Goal: Task Accomplishment & Management: Use online tool/utility

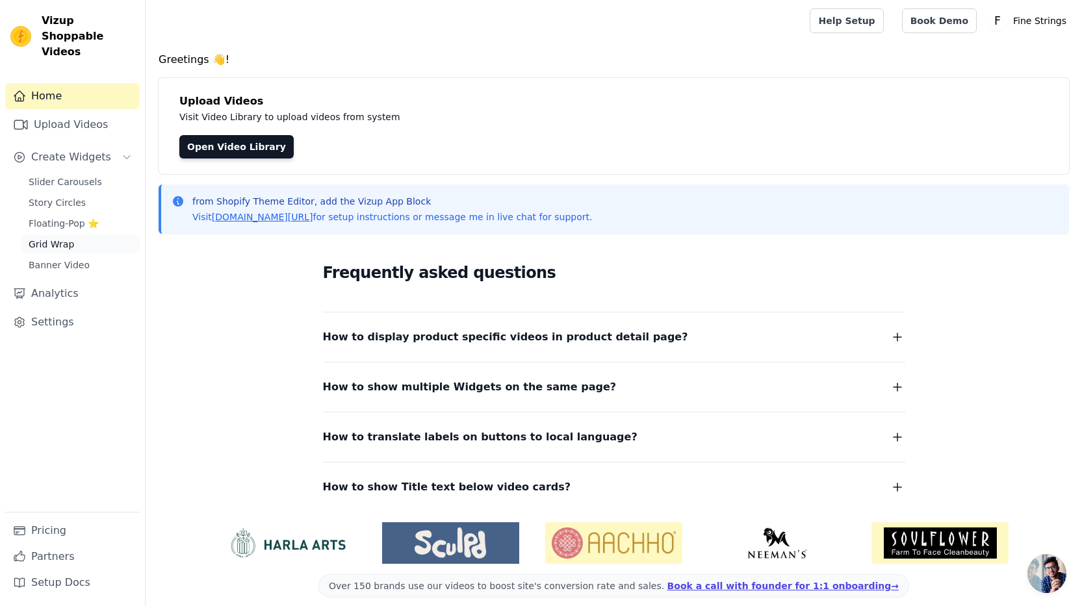
click at [45, 238] on span "Grid Wrap" at bounding box center [51, 244] width 45 height 13
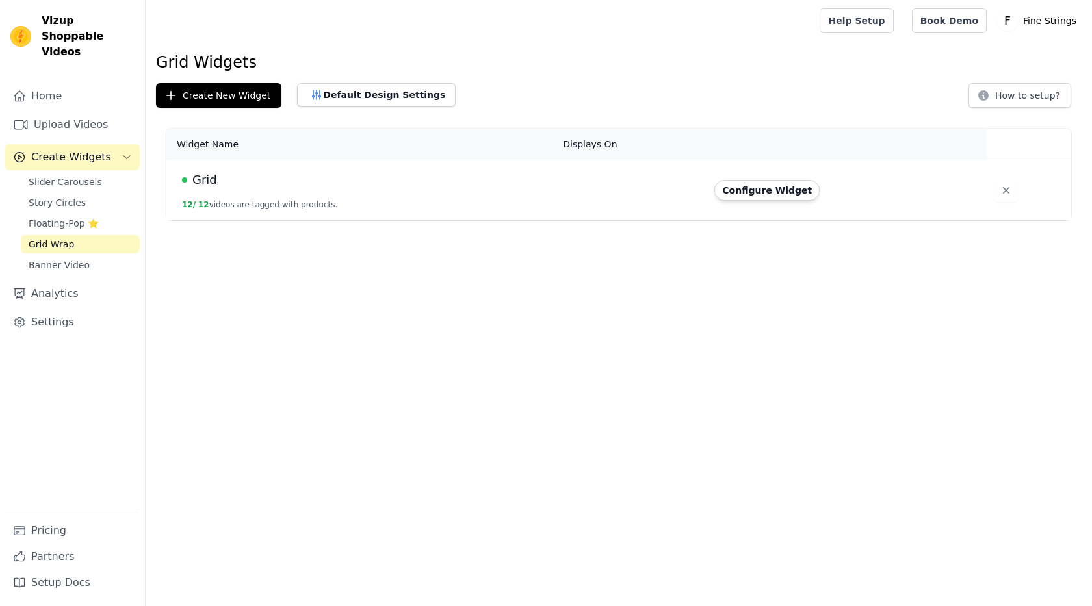
click at [794, 203] on td "Configure Widget" at bounding box center [846, 191] width 279 height 60
click at [785, 188] on button "Configure Widget" at bounding box center [766, 190] width 105 height 21
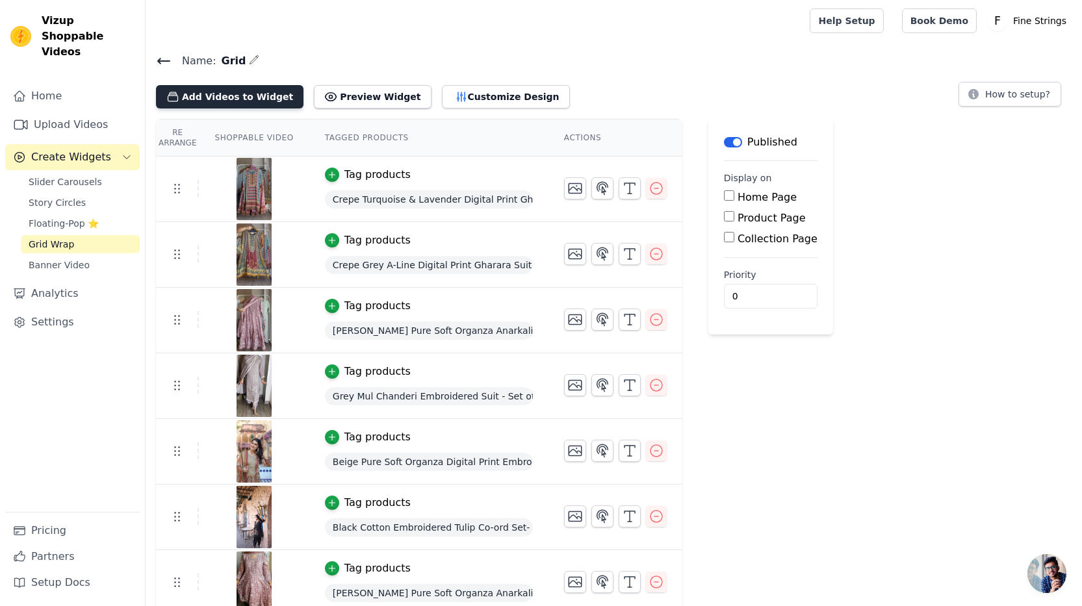
click at [214, 96] on button "Add Videos to Widget" at bounding box center [230, 96] width 148 height 23
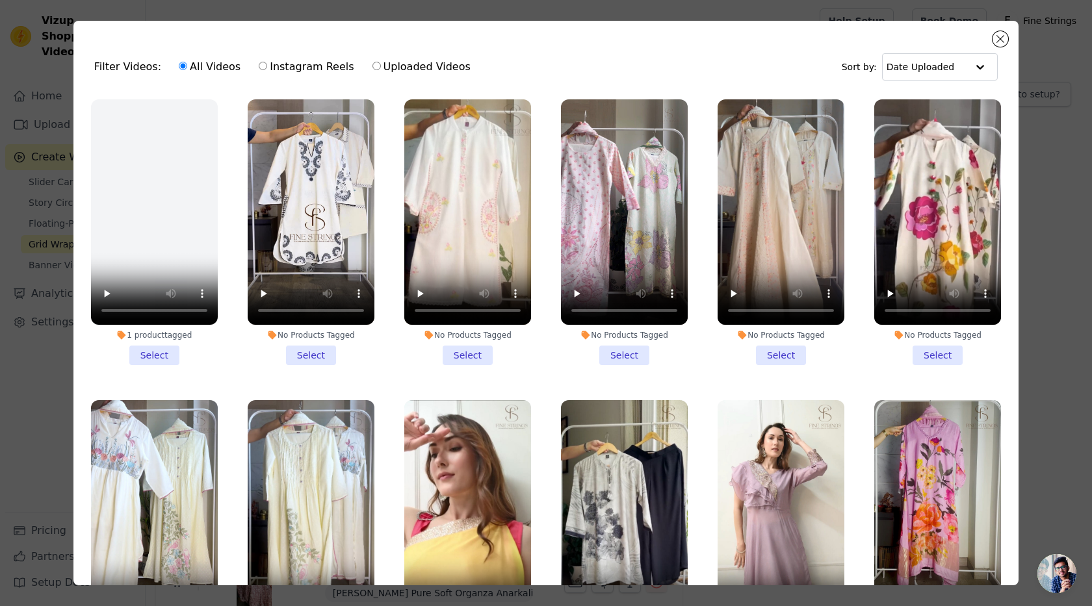
click at [991, 38] on div "Filter Videos: All Videos Instagram Reels Uploaded Videos Sort by: Date Uploade…" at bounding box center [545, 303] width 945 height 565
click at [1000, 38] on button "Close modal" at bounding box center [1001, 39] width 16 height 16
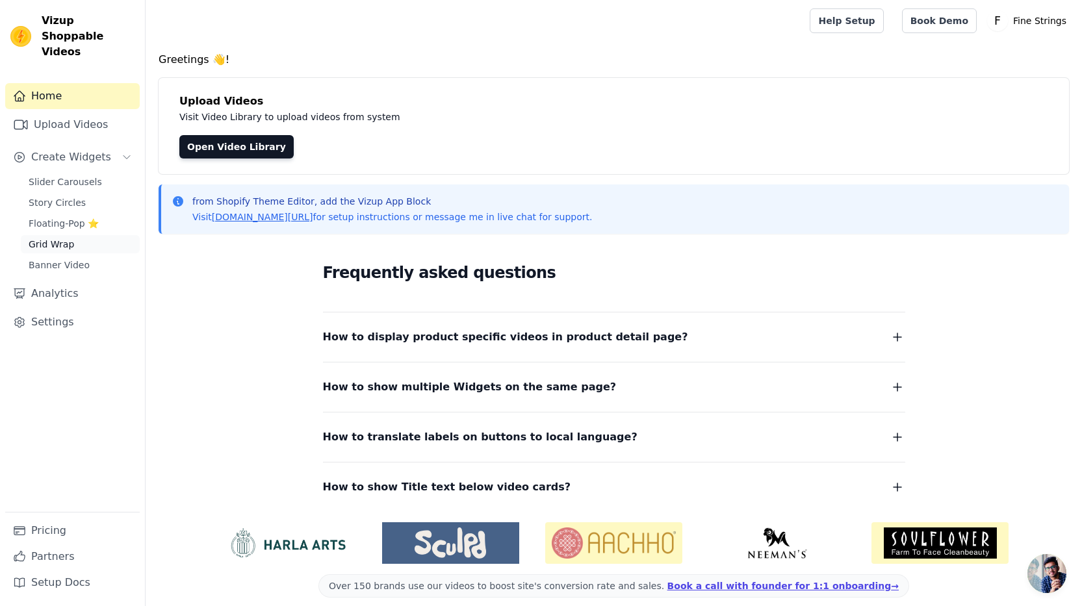
click at [52, 238] on span "Grid Wrap" at bounding box center [51, 244] width 45 height 13
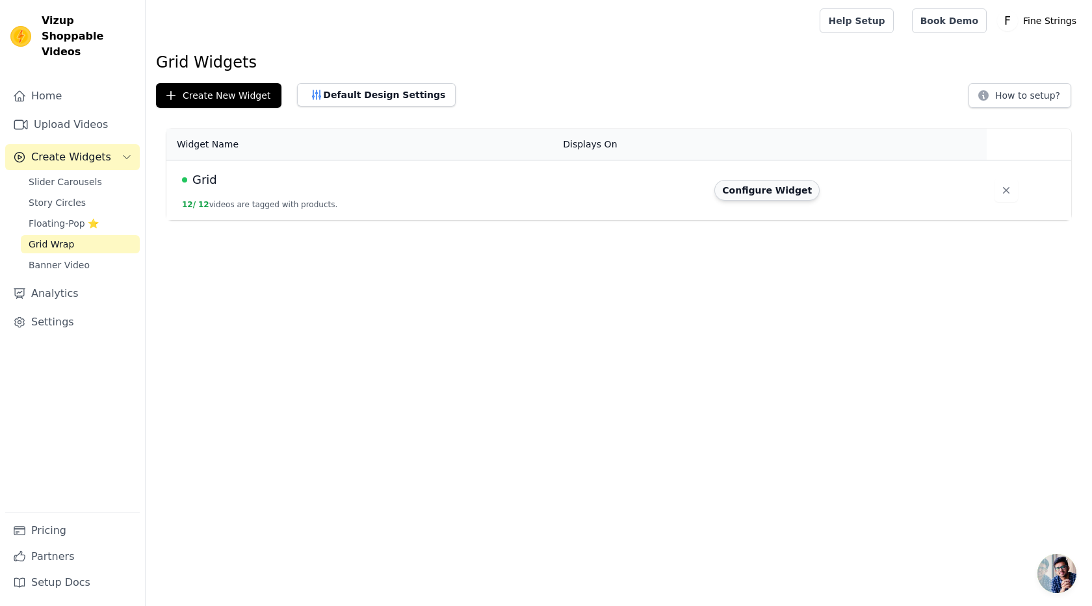
click at [751, 190] on button "Configure Widget" at bounding box center [766, 190] width 105 height 21
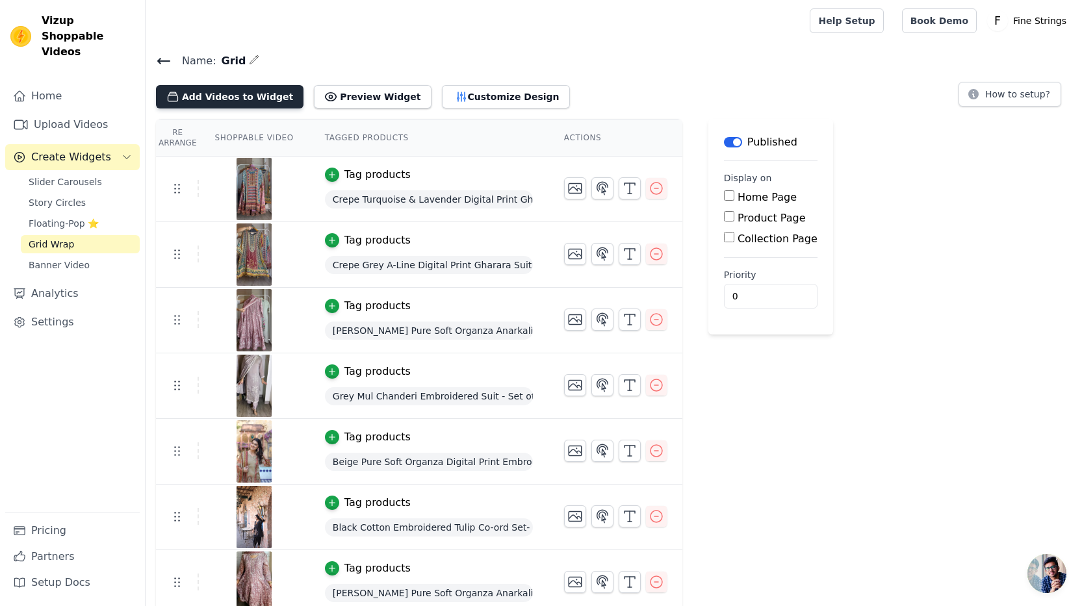
click at [230, 96] on button "Add Videos to Widget" at bounding box center [230, 96] width 148 height 23
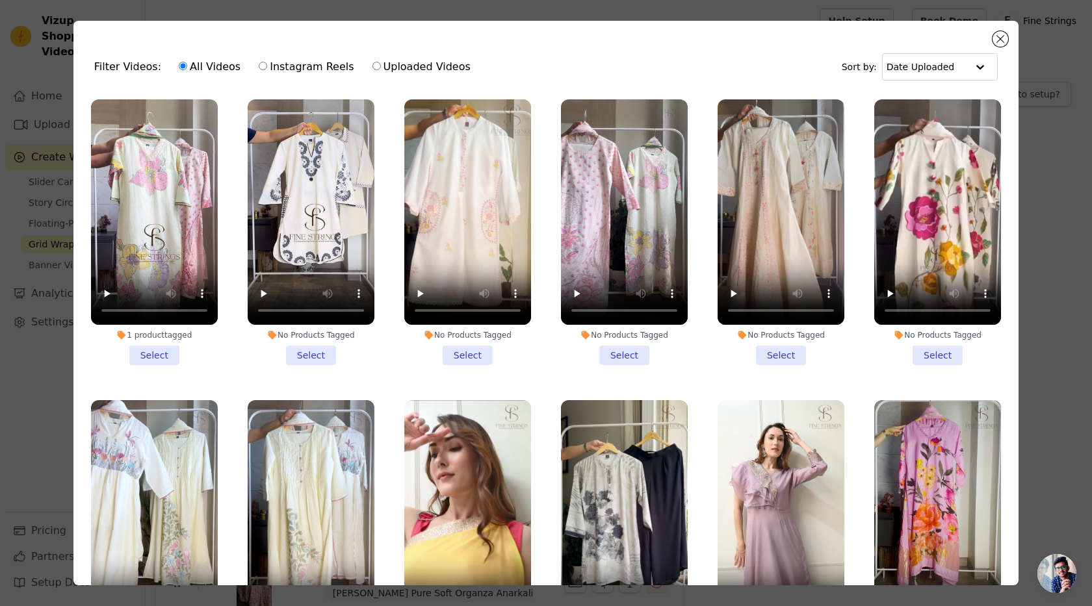
click at [154, 353] on li "1 product tagged Select" at bounding box center [154, 232] width 127 height 266
click at [0, 0] on input "1 product tagged Select" at bounding box center [0, 0] width 0 height 0
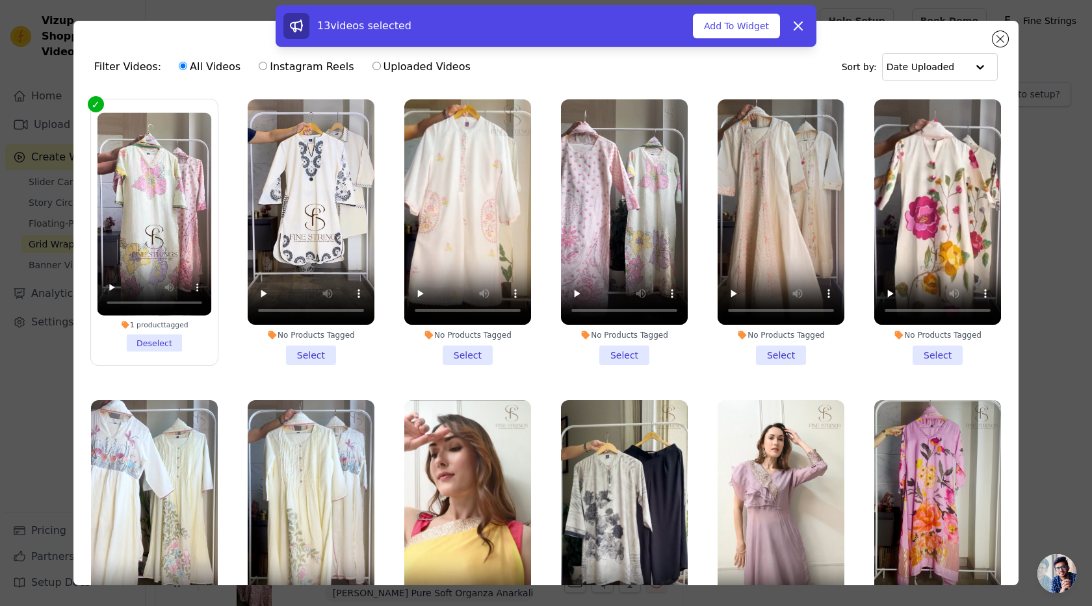
click at [299, 345] on li "No Products Tagged Select" at bounding box center [311, 232] width 127 height 266
click at [0, 0] on input "No Products Tagged Select" at bounding box center [0, 0] width 0 height 0
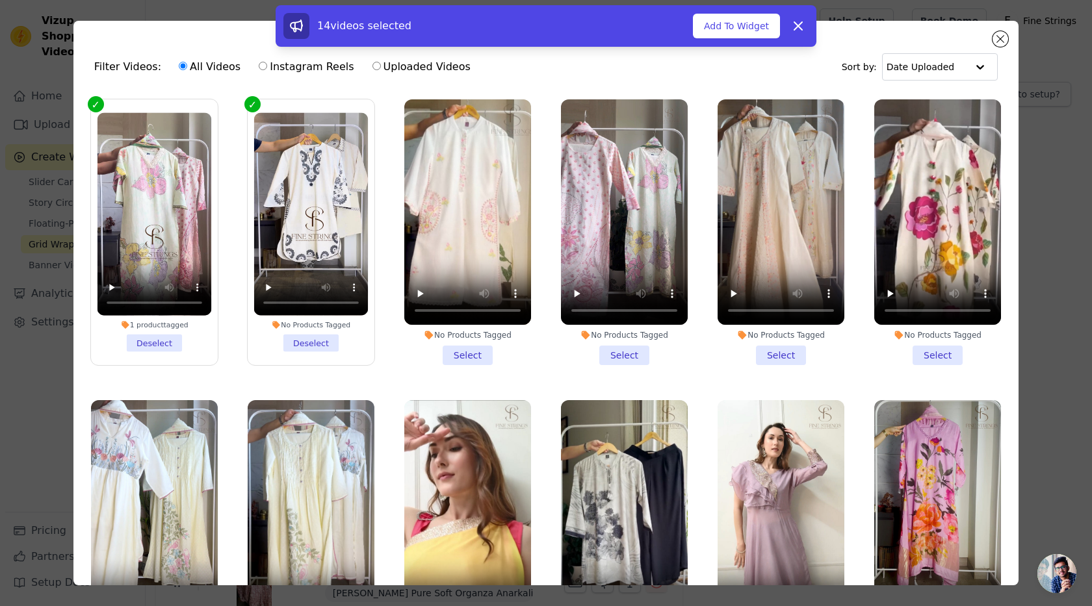
click at [444, 349] on li "No Products Tagged Select" at bounding box center [467, 232] width 127 height 266
click at [0, 0] on input "No Products Tagged Select" at bounding box center [0, 0] width 0 height 0
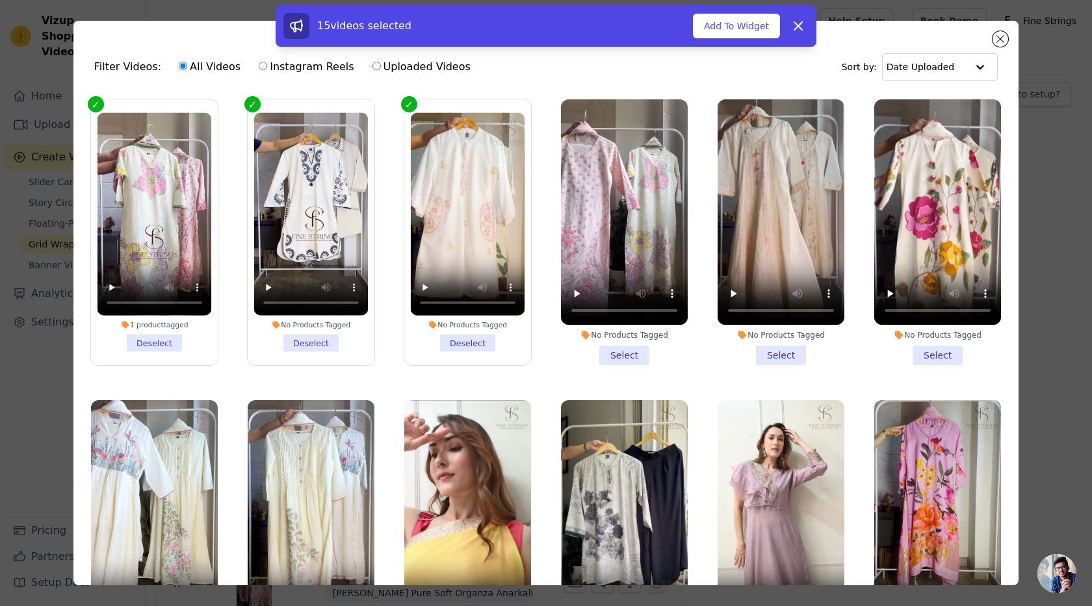
click at [619, 346] on li "No Products Tagged Select" at bounding box center [624, 232] width 127 height 266
click at [0, 0] on input "No Products Tagged Select" at bounding box center [0, 0] width 0 height 0
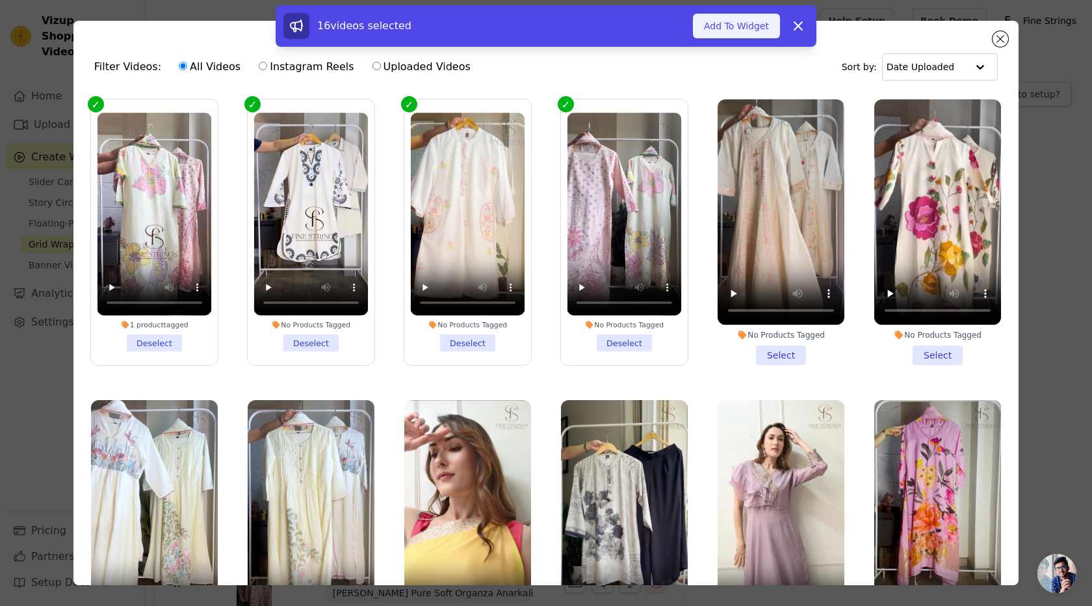
click at [722, 27] on button "Add To Widget" at bounding box center [736, 26] width 87 height 25
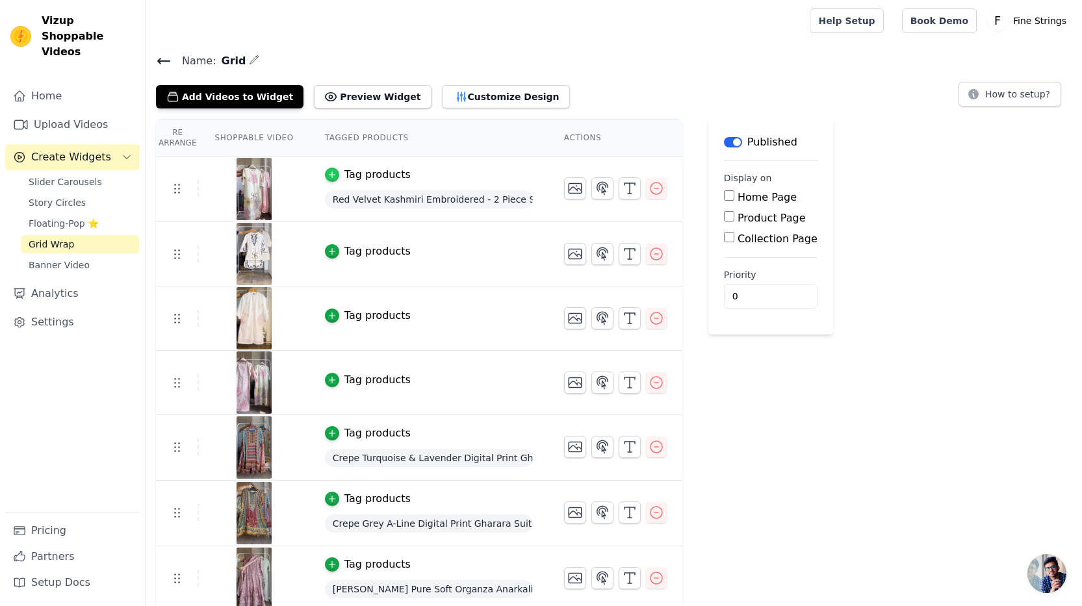
click at [337, 177] on div "button" at bounding box center [332, 175] width 14 height 14
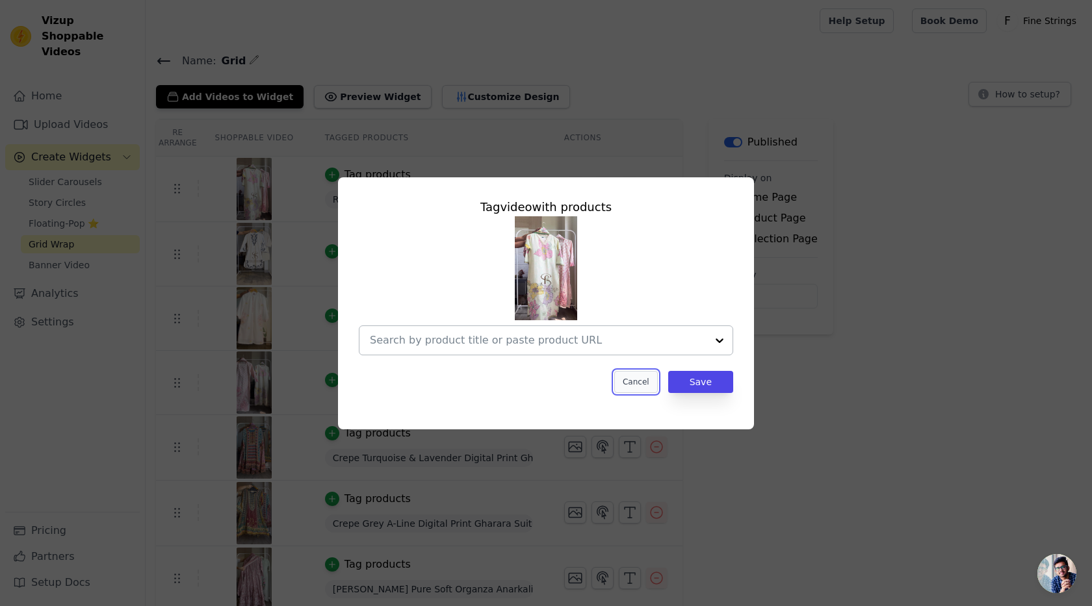
click at [636, 377] on button "Cancel" at bounding box center [636, 382] width 44 height 22
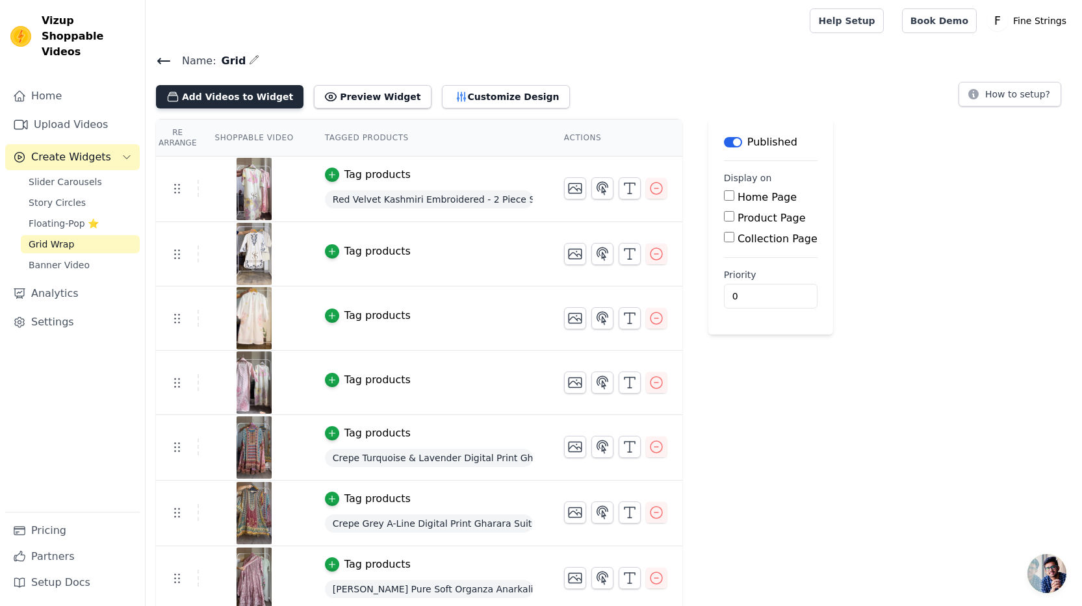
click at [201, 107] on button "Add Videos to Widget" at bounding box center [230, 96] width 148 height 23
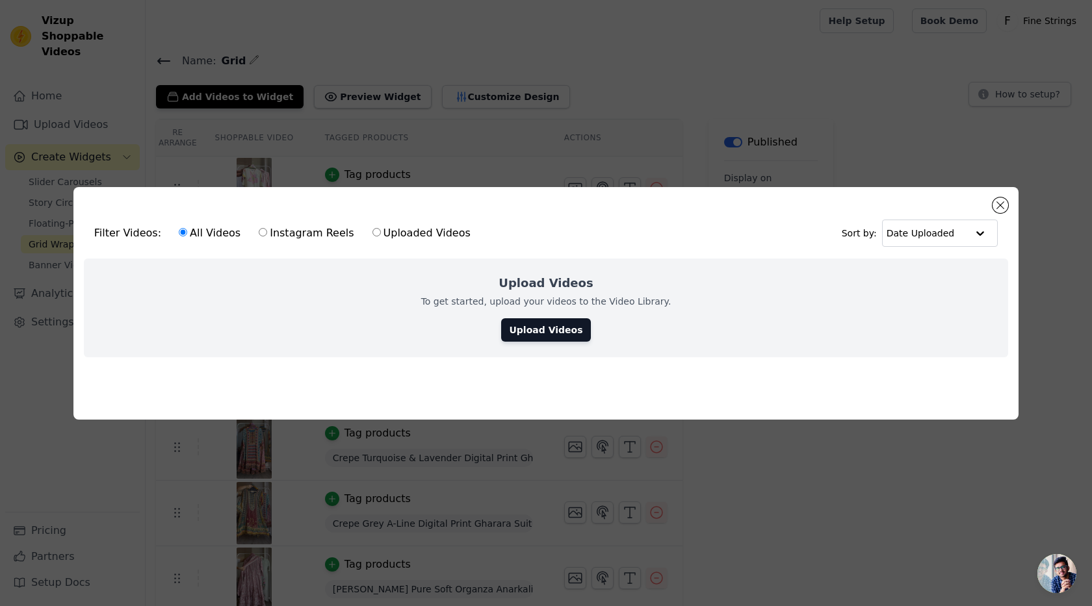
click at [989, 200] on div "Filter Videos: All Videos Instagram Reels Uploaded Videos Sort by: Date Uploade…" at bounding box center [545, 303] width 945 height 233
click at [1009, 203] on div "Filter Videos: All Videos Instagram Reels Uploaded Videos Sort by: Date Uploade…" at bounding box center [545, 303] width 945 height 233
click at [1006, 203] on button "Close modal" at bounding box center [1001, 206] width 16 height 16
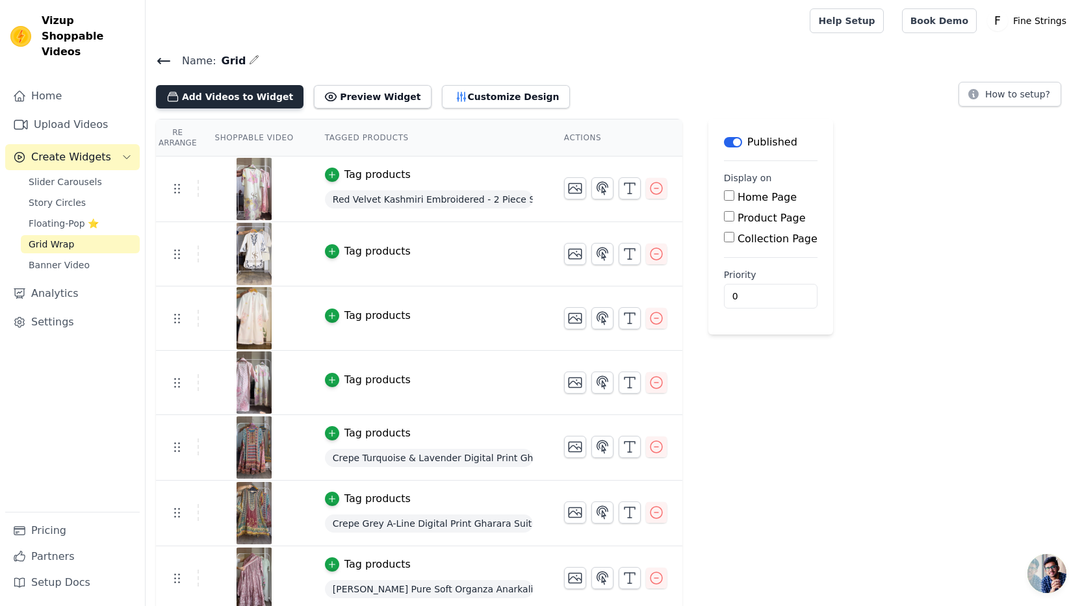
click at [230, 93] on button "Add Videos to Widget" at bounding box center [230, 96] width 148 height 23
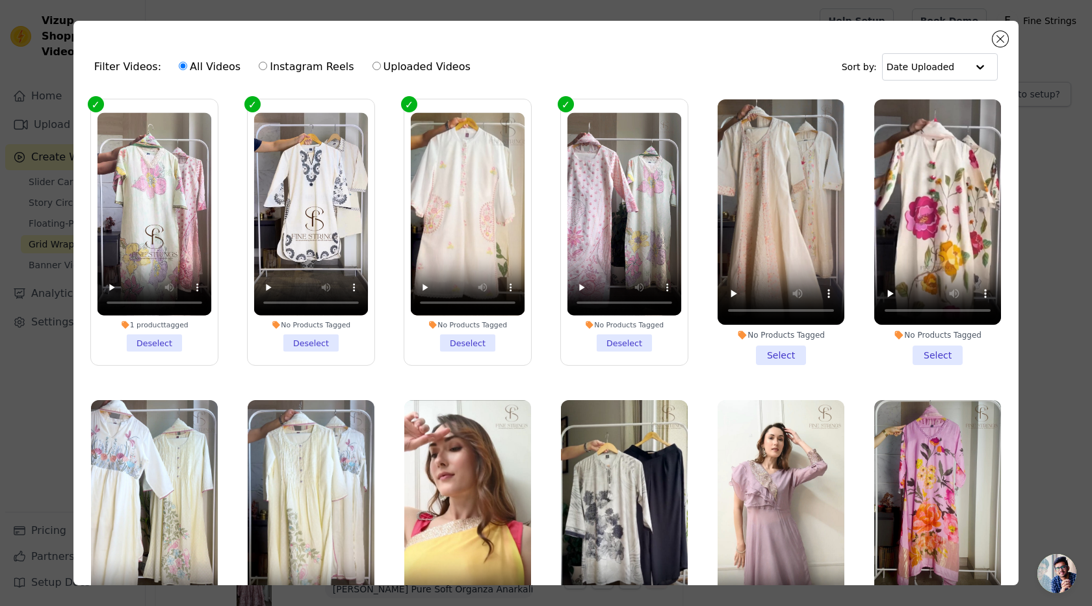
click at [1043, 146] on div "Filter Videos: All Videos Instagram Reels Uploaded Videos Sort by: Date Uploade…" at bounding box center [546, 303] width 1050 height 606
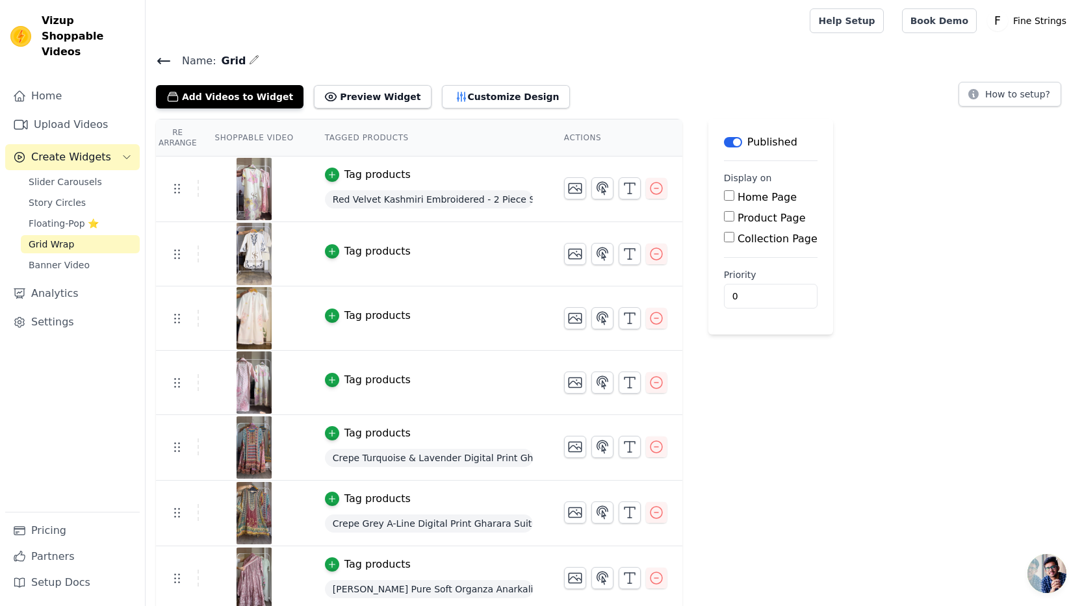
click at [252, 198] on img at bounding box center [254, 189] width 36 height 62
click at [372, 178] on div "Tag products" at bounding box center [377, 175] width 66 height 16
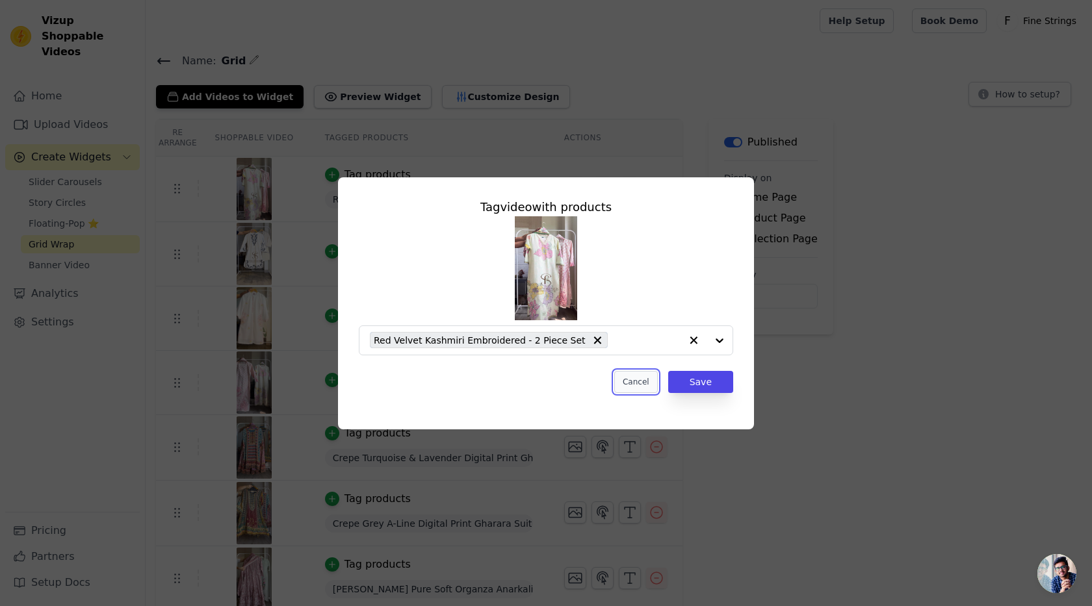
click at [642, 380] on button "Cancel" at bounding box center [636, 382] width 44 height 22
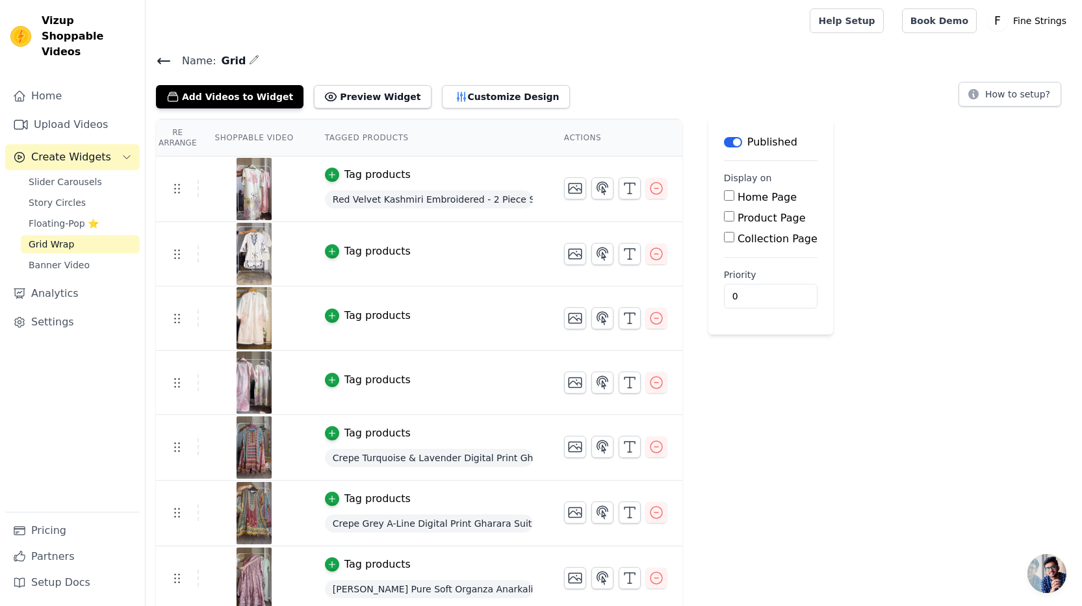
click at [235, 207] on div at bounding box center [254, 189] width 109 height 62
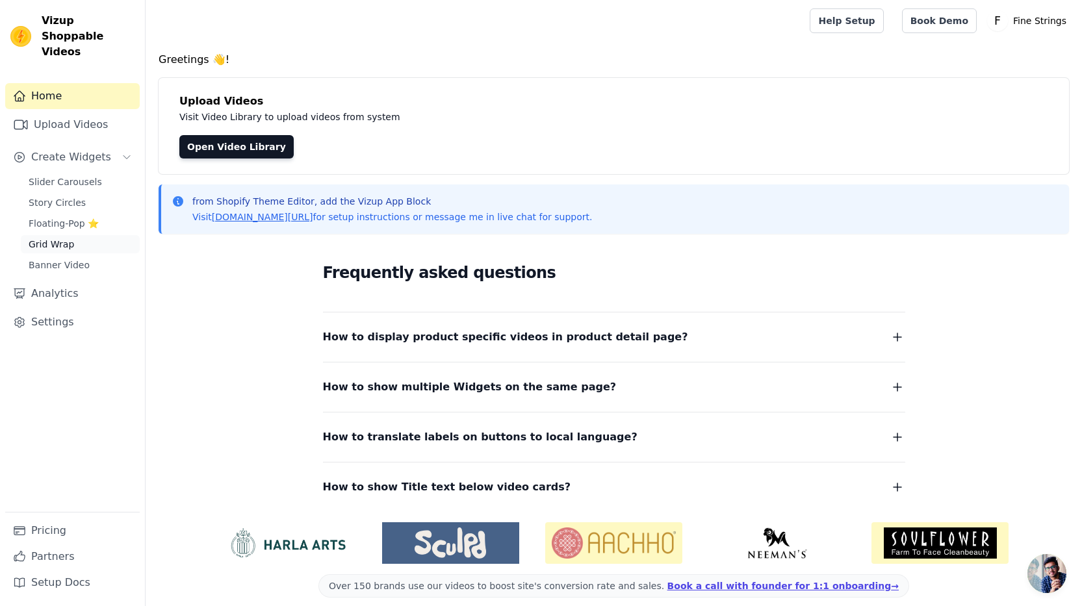
click at [48, 238] on span "Grid Wrap" at bounding box center [51, 244] width 45 height 13
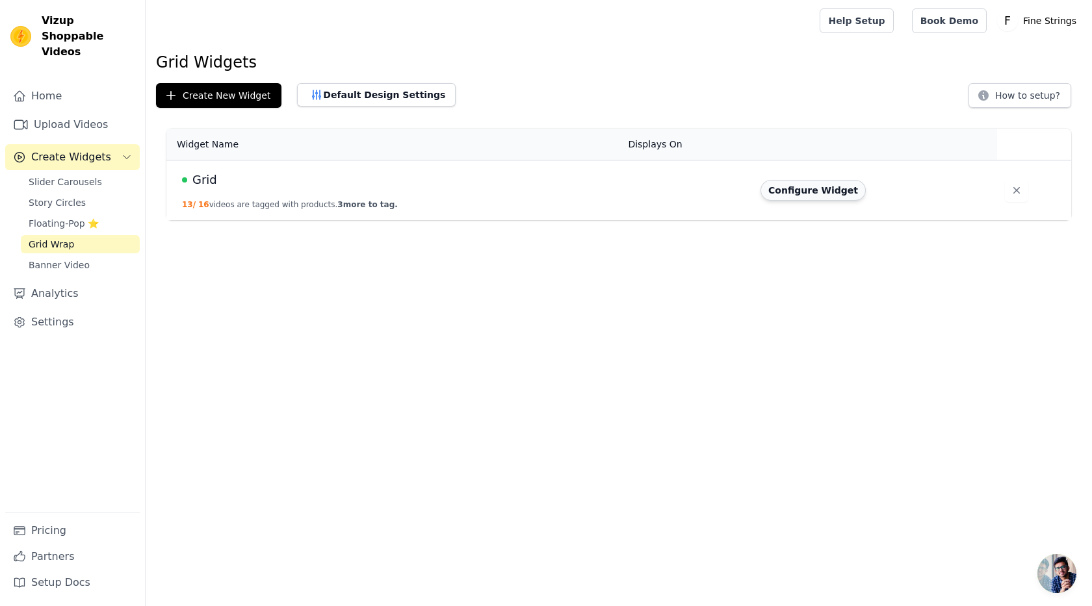
click at [803, 194] on button "Configure Widget" at bounding box center [812, 190] width 105 height 21
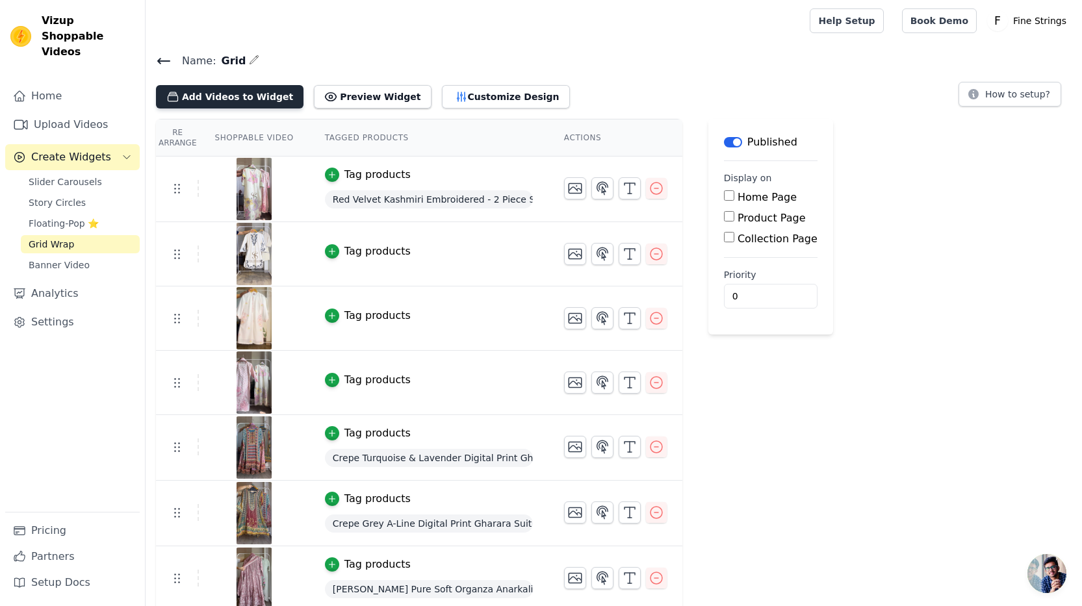
click at [211, 86] on button "Add Videos to Widget" at bounding box center [230, 96] width 148 height 23
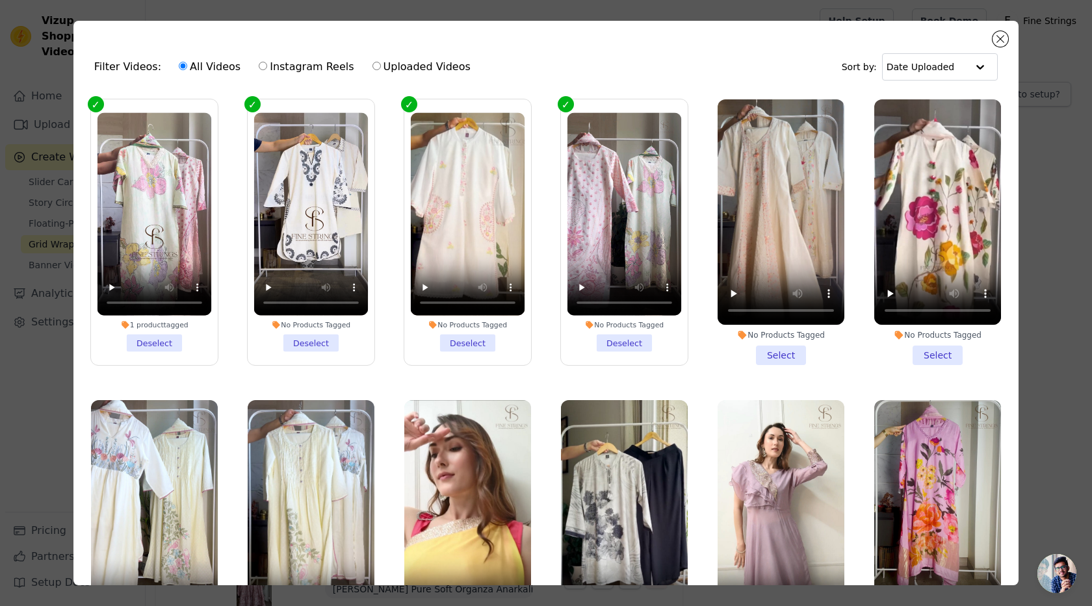
click at [914, 358] on li "No Products Tagged Select" at bounding box center [937, 232] width 127 height 266
click at [0, 0] on input "No Products Tagged Select" at bounding box center [0, 0] width 0 height 0
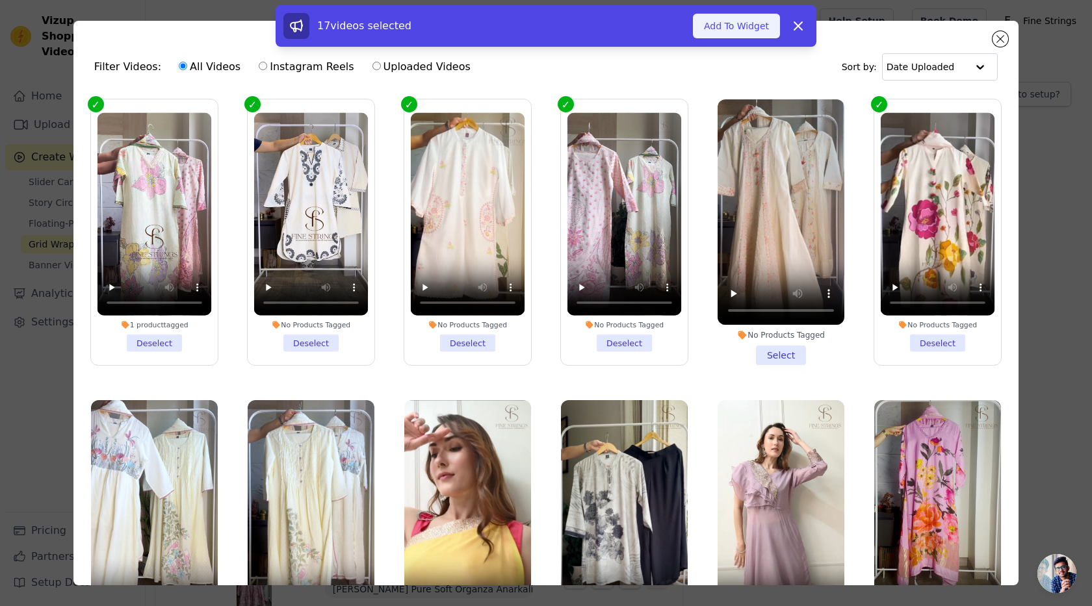
click at [718, 26] on button "Add To Widget" at bounding box center [736, 26] width 87 height 25
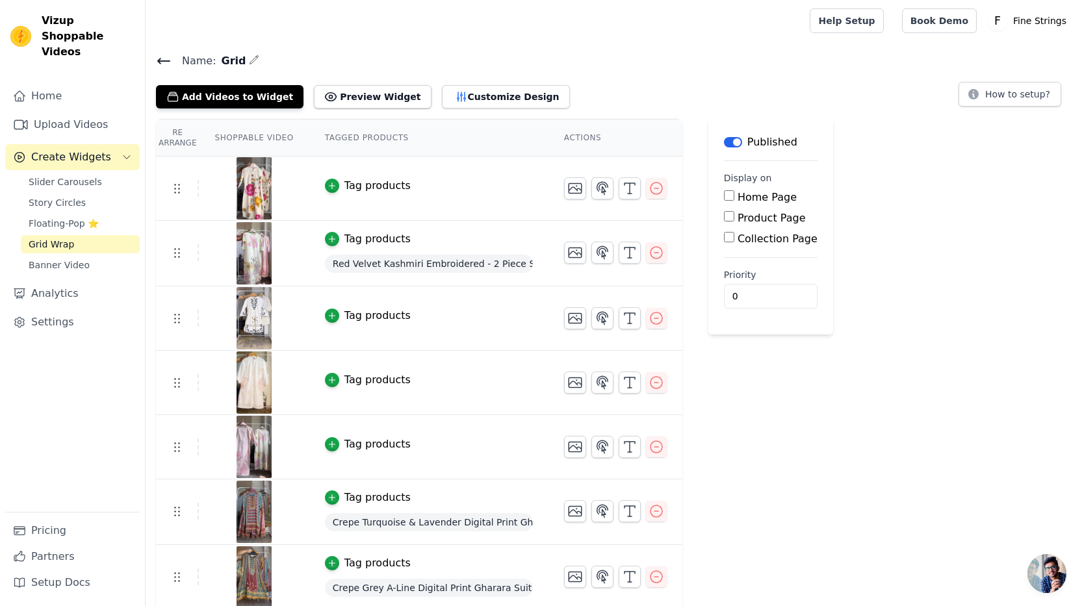
click at [346, 320] on div "Tag products" at bounding box center [377, 316] width 66 height 16
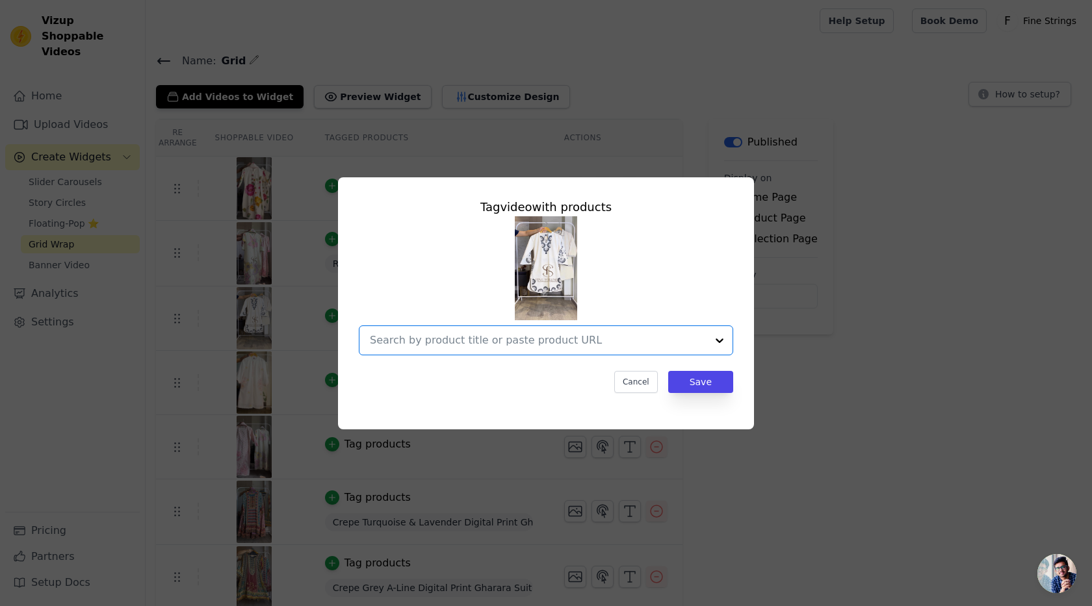
click at [444, 337] on input "text" at bounding box center [538, 341] width 337 height 16
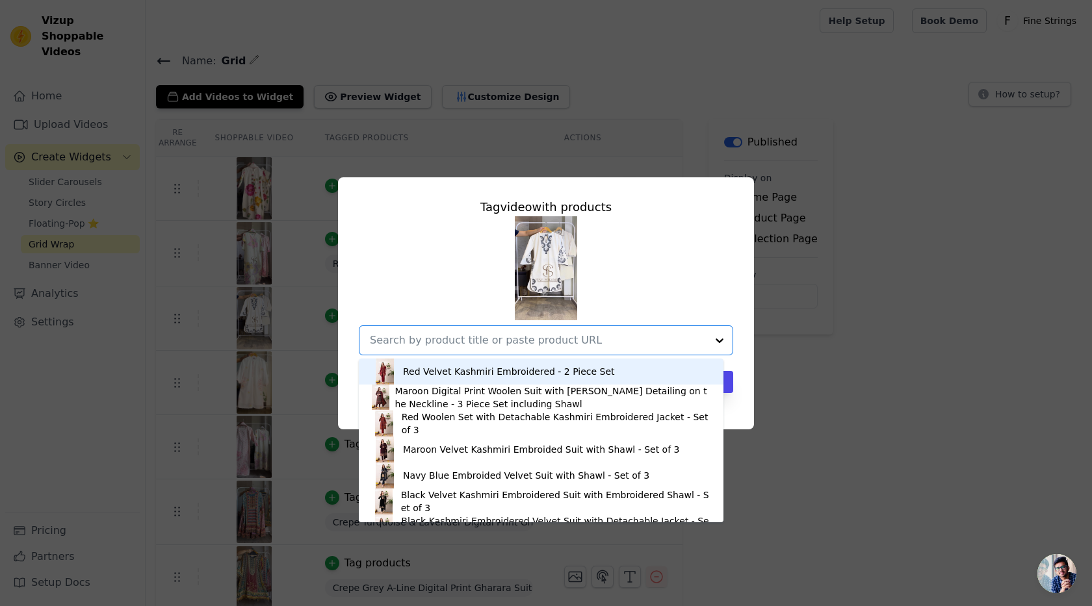
paste input "Cream Black Cotton Embroidered Co-ord Set- Set of 2"
type input "Cream Black Cotton Embroidered Co-ord Set- Set of 2"
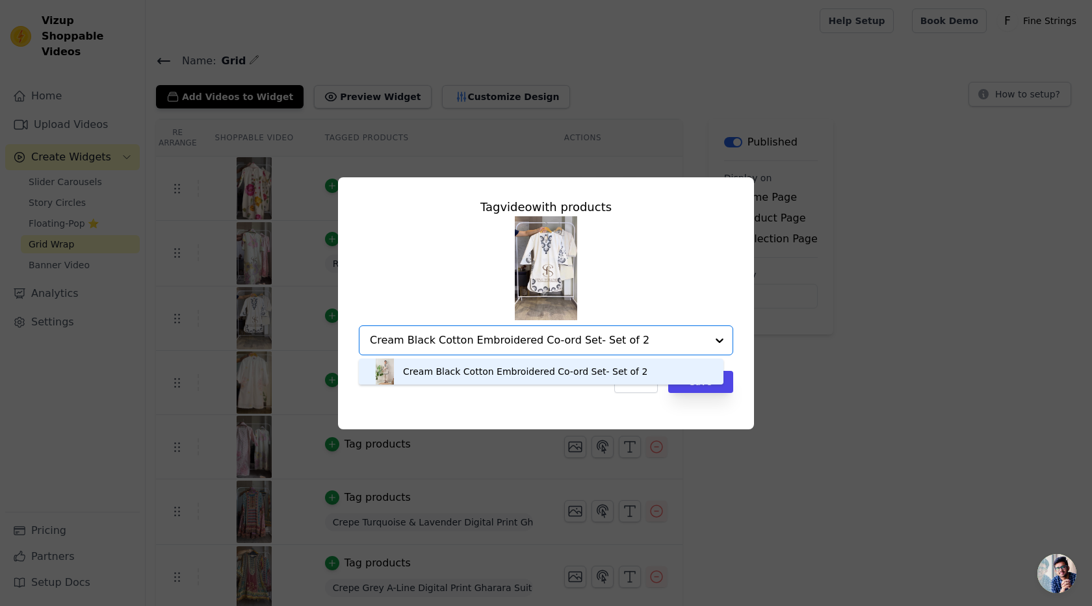
click at [431, 373] on div "Cream Black Cotton Embroidered Co-ord Set- Set of 2" at bounding box center [525, 371] width 244 height 13
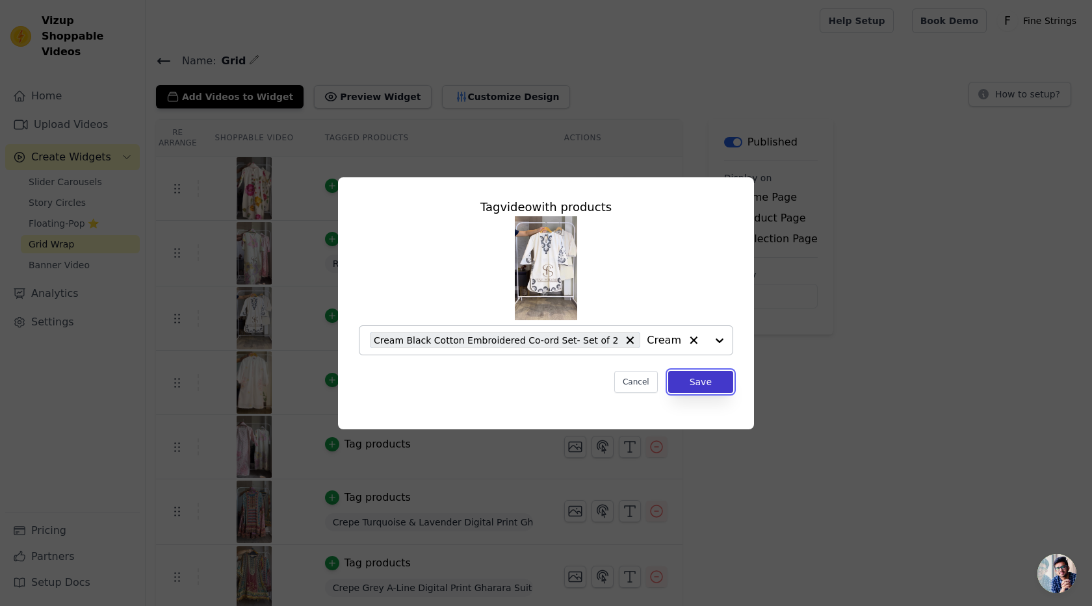
click at [682, 382] on button "Save" at bounding box center [700, 382] width 65 height 22
